Goal: Understand process/instructions: Learn how to perform a task or action

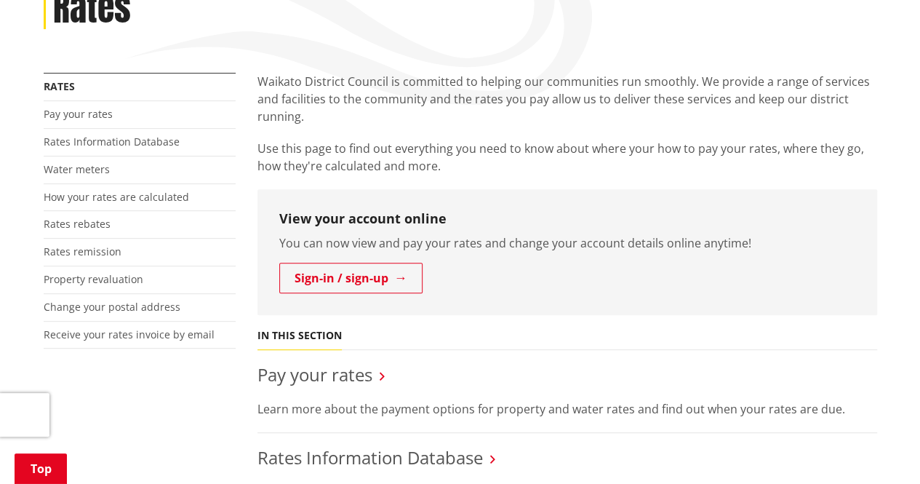
scroll to position [220, 0]
click at [318, 380] on link "Pay your rates" at bounding box center [314, 376] width 115 height 24
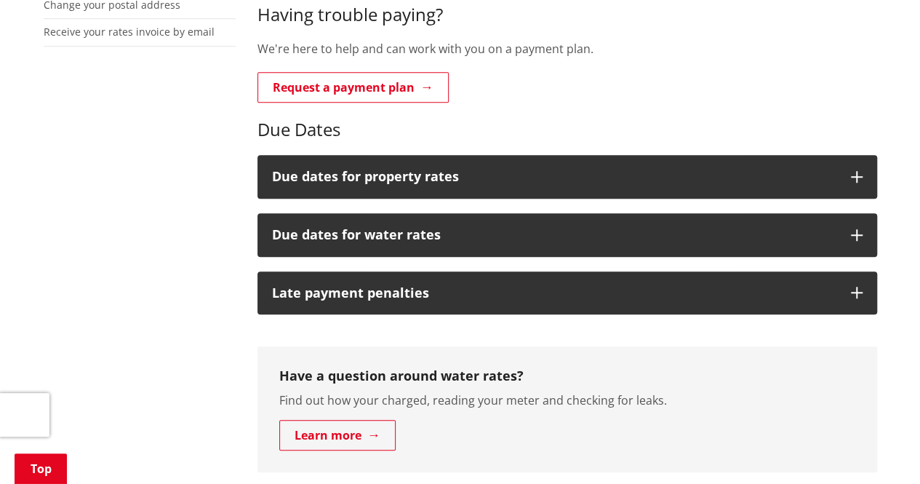
scroll to position [550, 0]
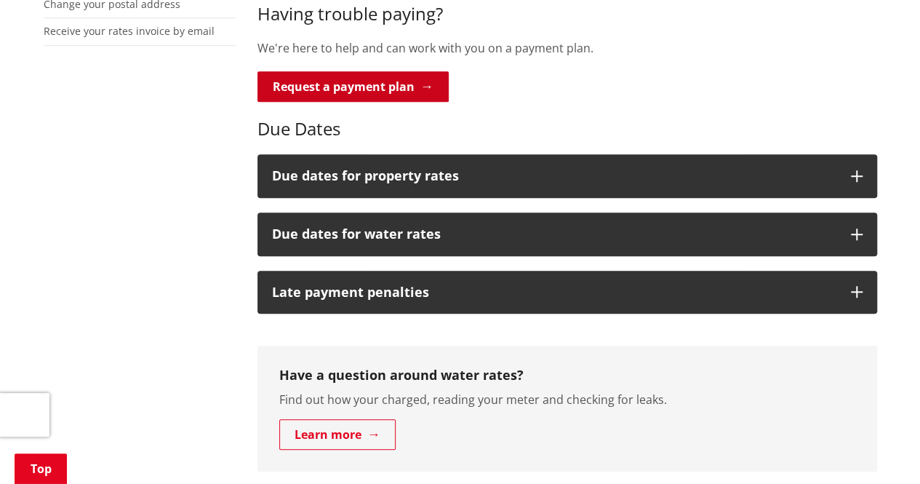
click at [386, 73] on link "Request a payment plan" at bounding box center [352, 86] width 191 height 31
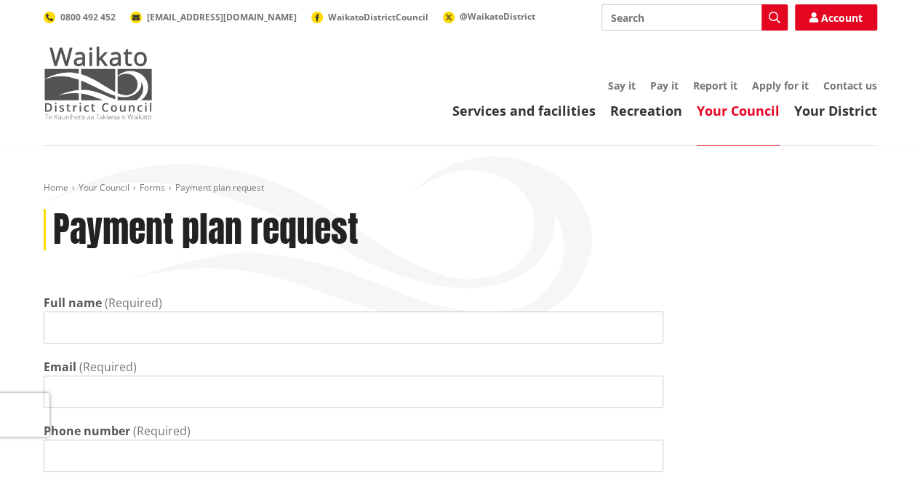
click at [111, 95] on img at bounding box center [98, 83] width 109 height 73
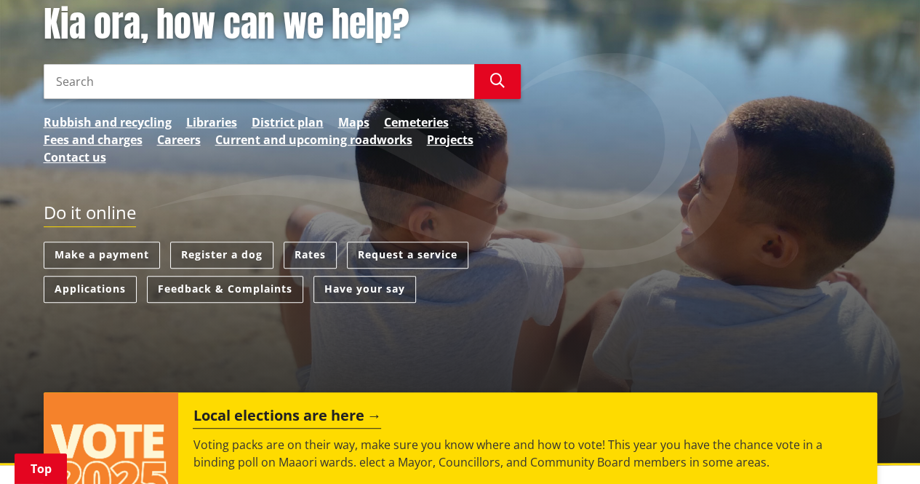
scroll to position [214, 0]
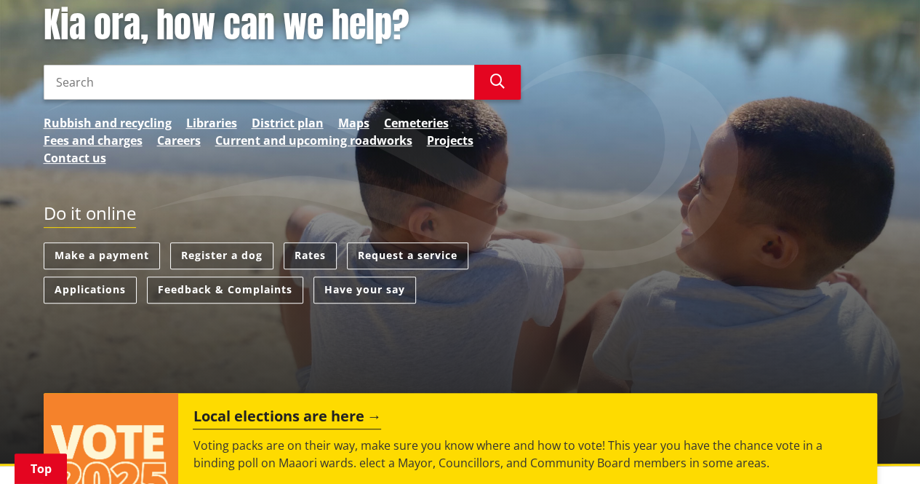
click at [311, 253] on link "Rates" at bounding box center [310, 255] width 53 height 27
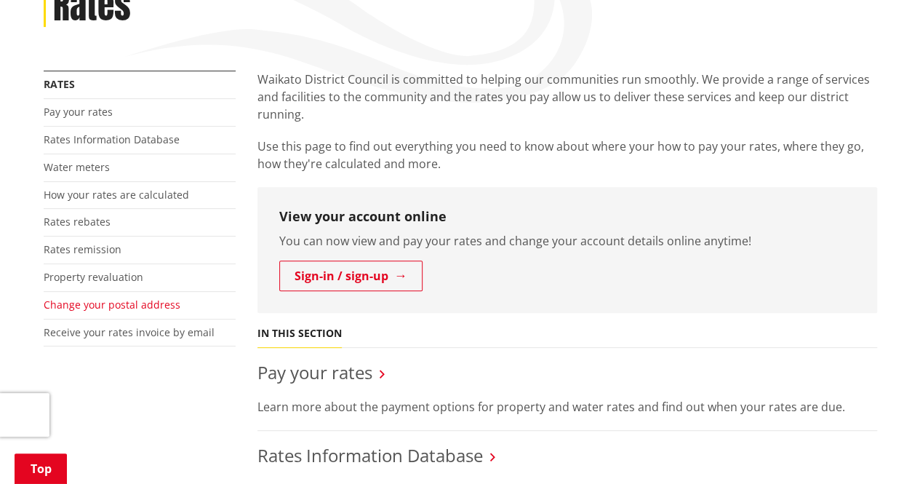
scroll to position [222, 0]
click at [89, 108] on link "Pay your rates" at bounding box center [78, 113] width 69 height 14
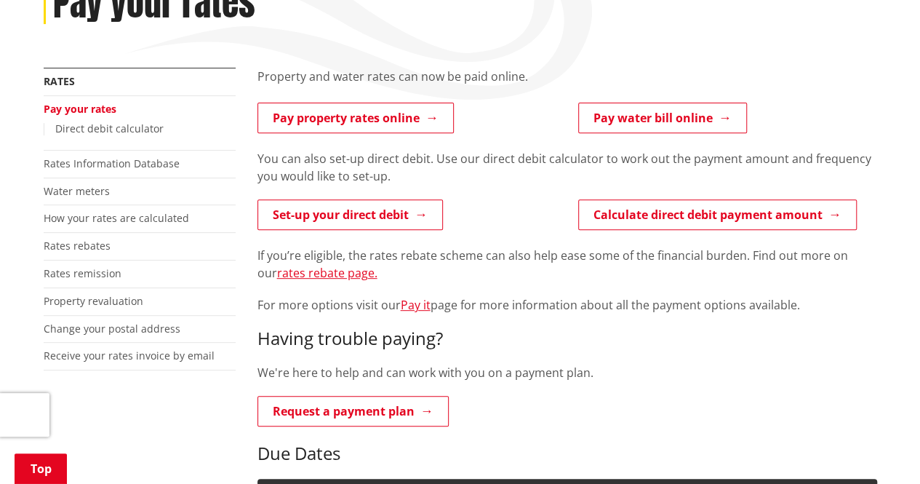
scroll to position [239, 0]
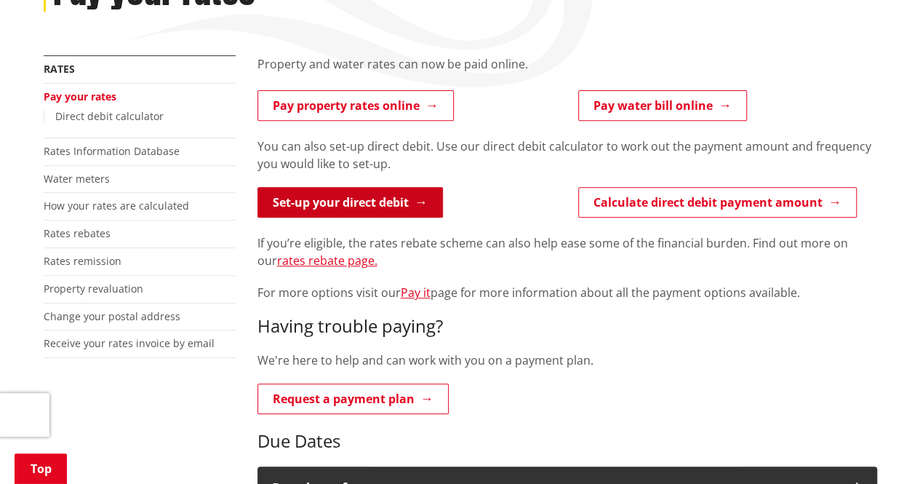
click at [419, 205] on link "Set-up your direct debit" at bounding box center [349, 202] width 185 height 31
